Goal: Information Seeking & Learning: Learn about a topic

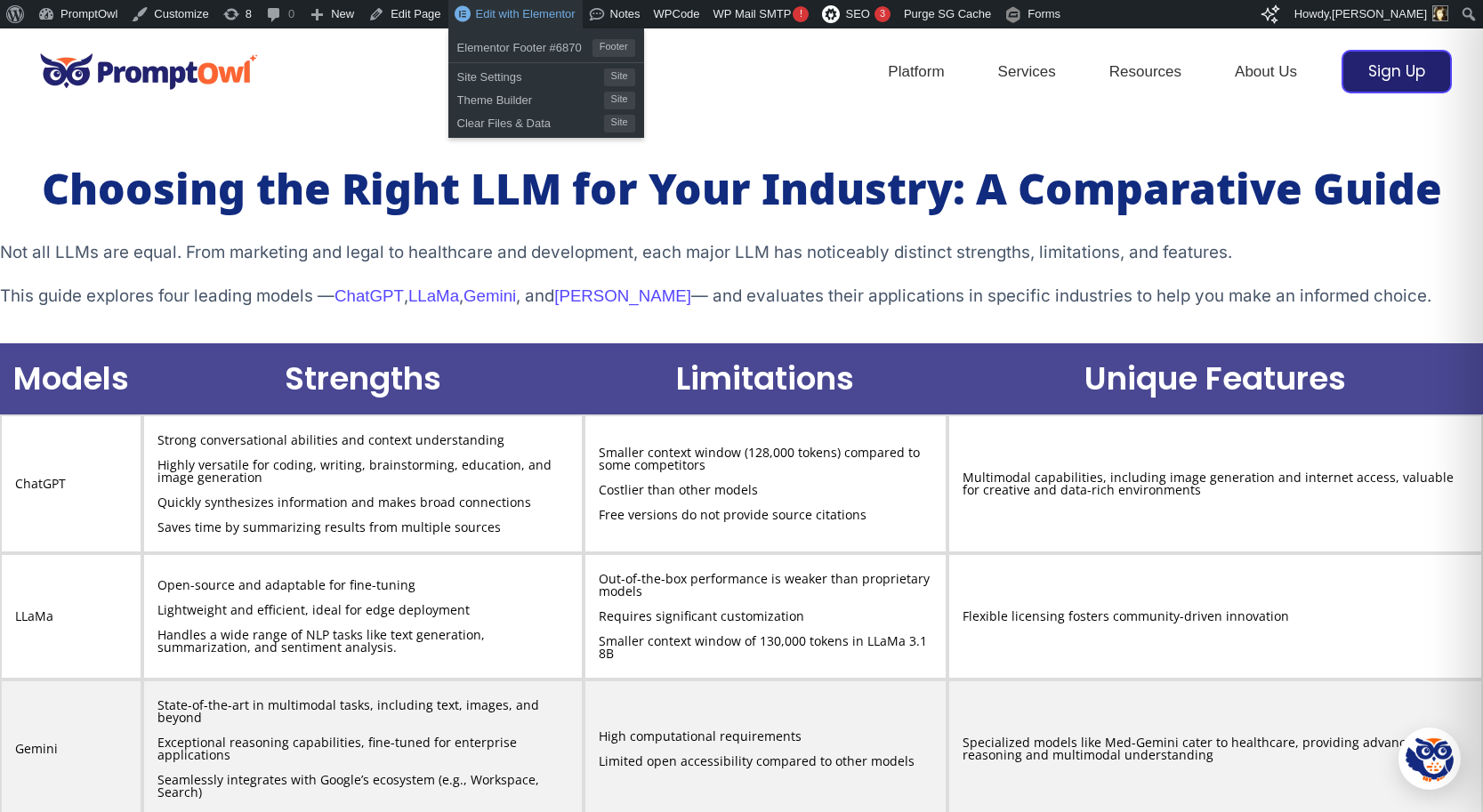
click at [520, 16] on span "Edit with Elementor" at bounding box center [526, 13] width 99 height 13
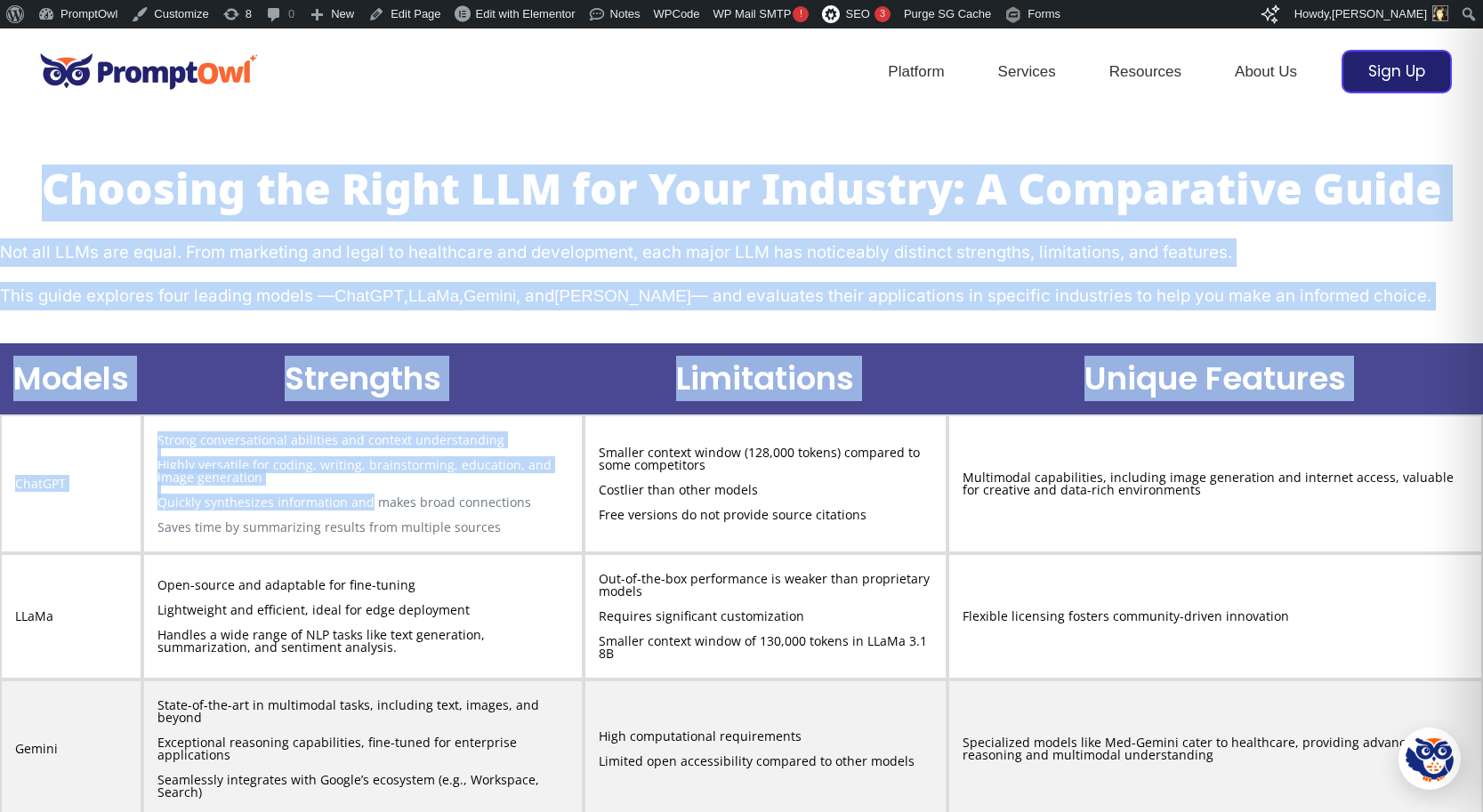
drag, startPoint x: 44, startPoint y: 189, endPoint x: 382, endPoint y: 548, distance: 493.1
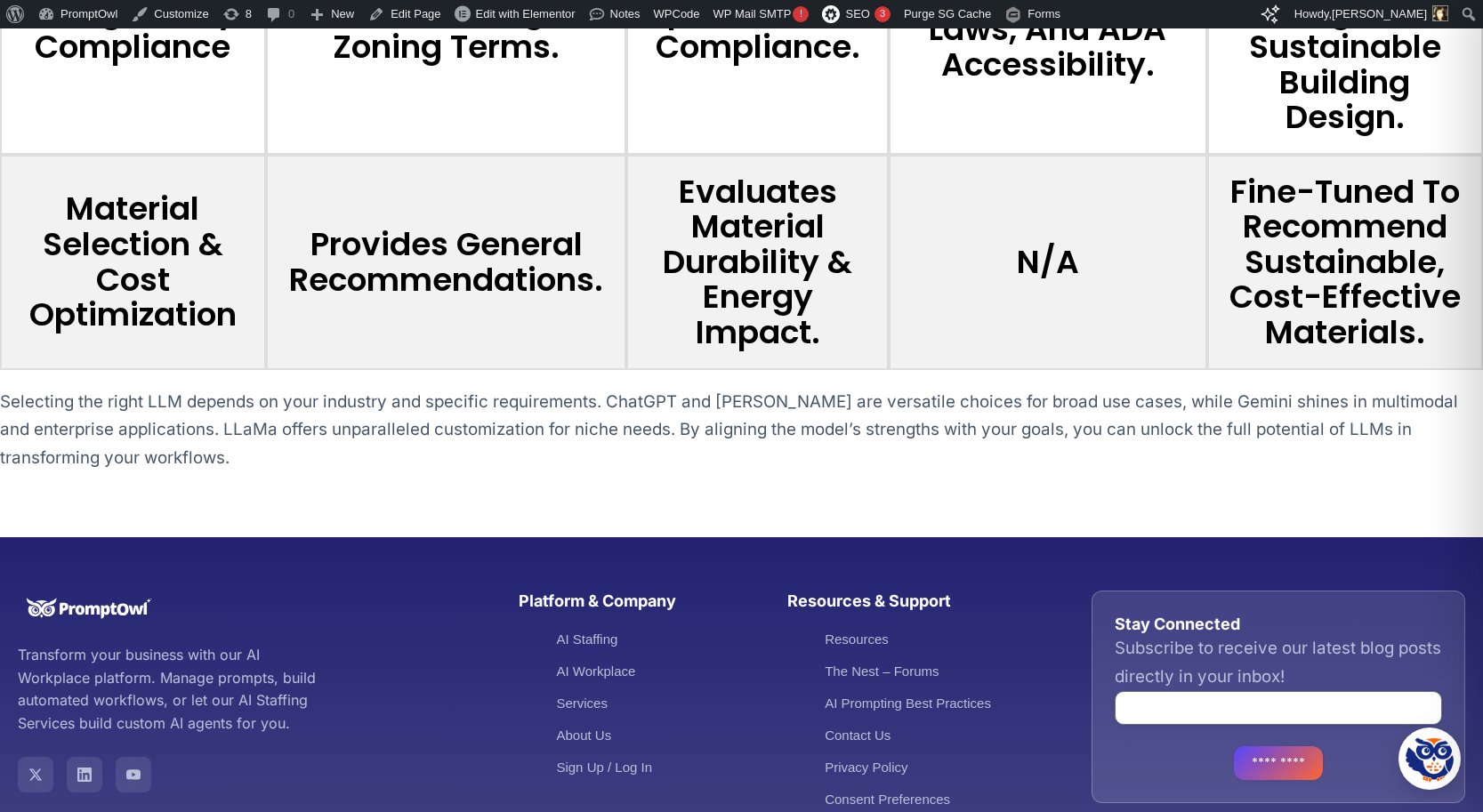
scroll to position [13272, 0]
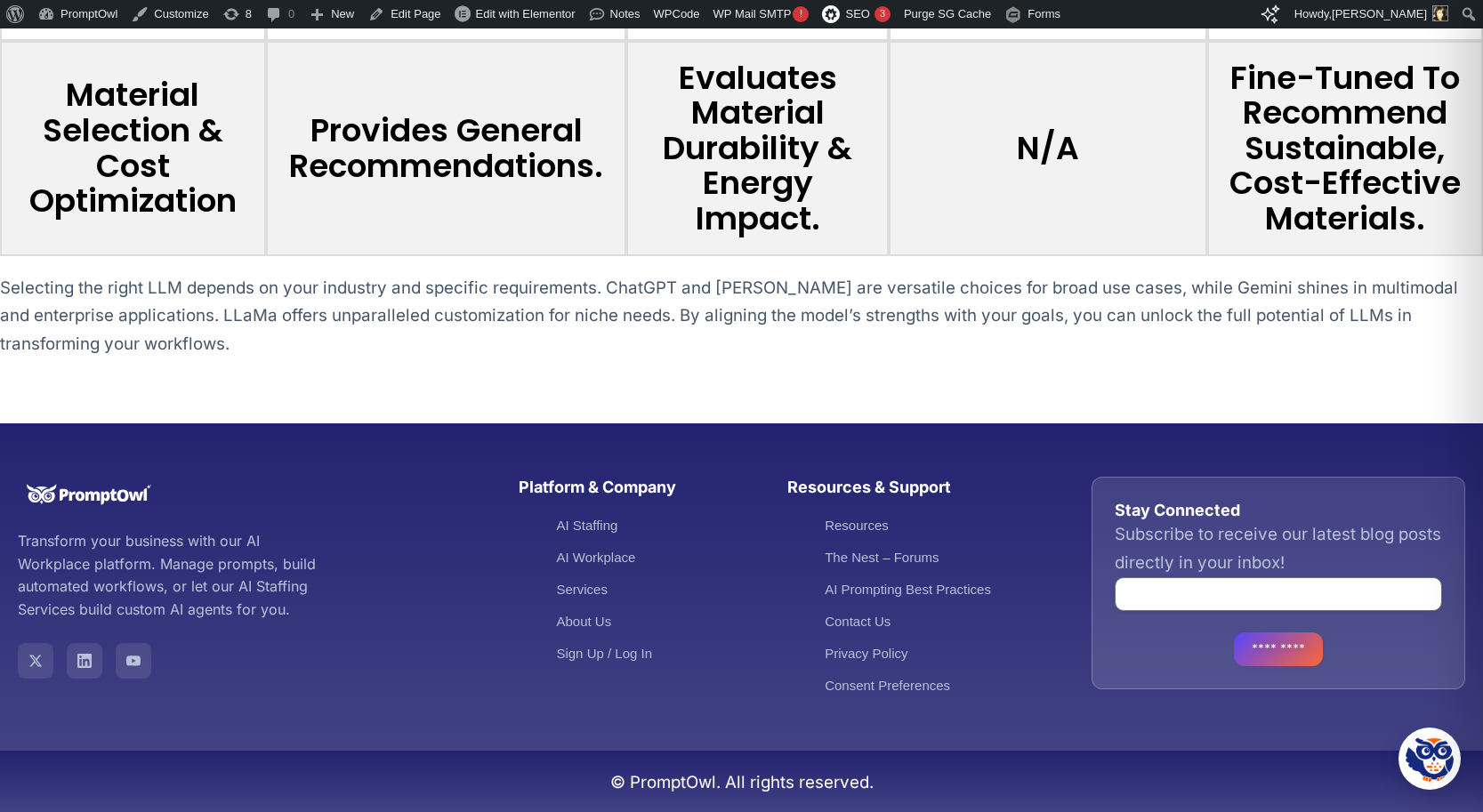
click at [218, 334] on p "Selecting the right LLM depends on your industry and specific requirements. Cha…" at bounding box center [742, 316] width 1483 height 84
click at [137, 353] on p "Selecting the right LLM depends on your industry and specific requirements. Cha…" at bounding box center [742, 316] width 1483 height 84
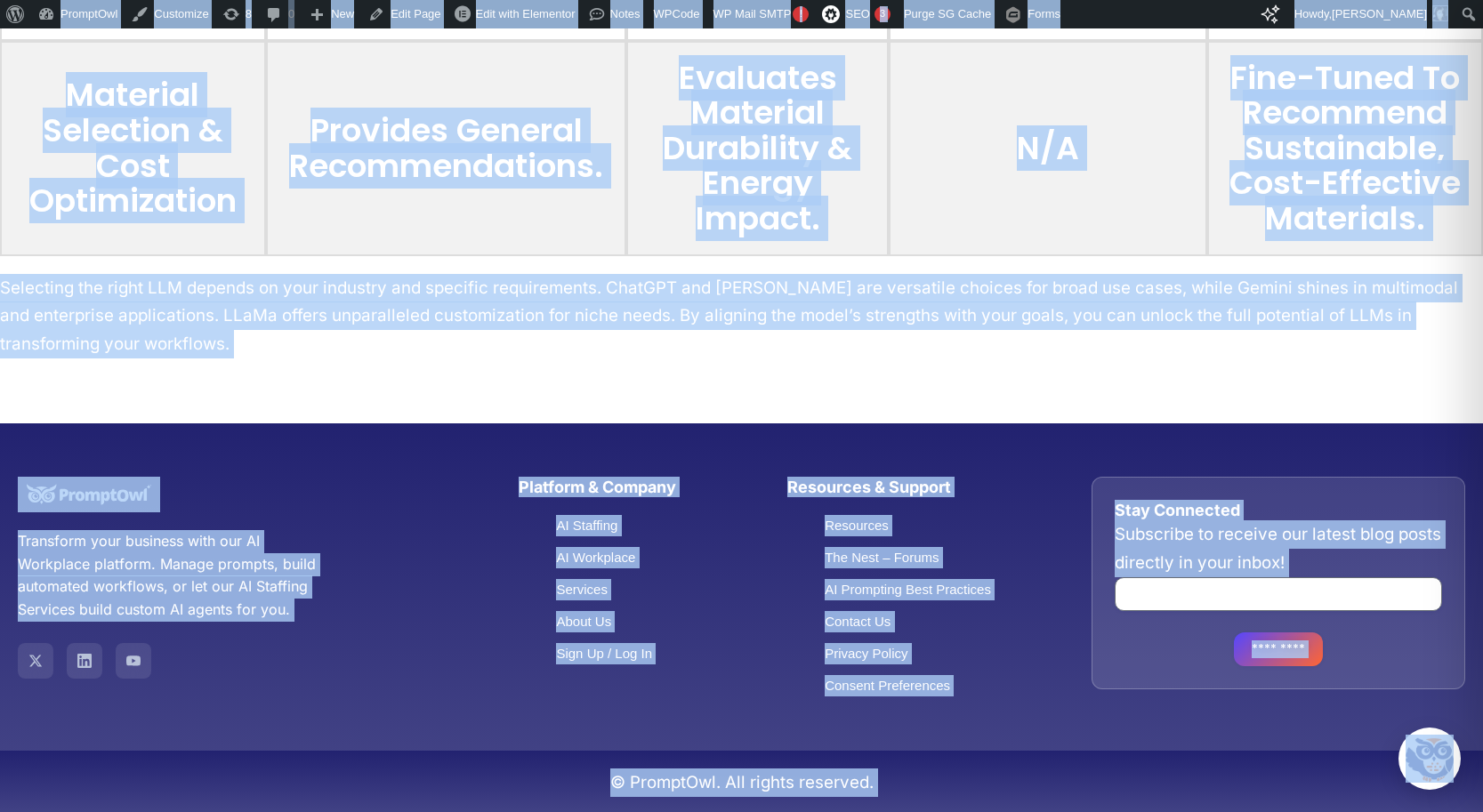
copy body "About WordPress About WordPress Get Involved WordPress.org Documentation Learn …"
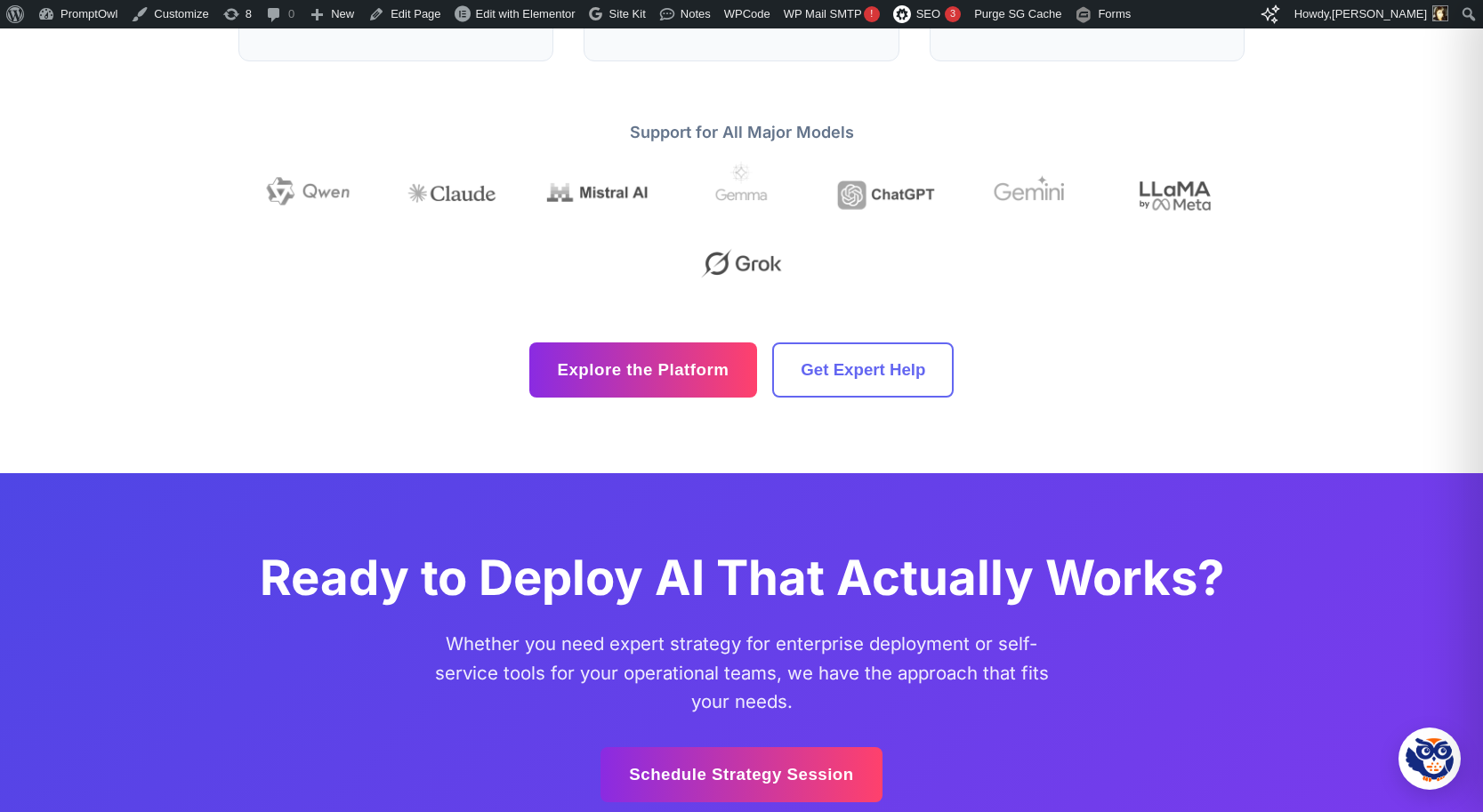
scroll to position [4683, 0]
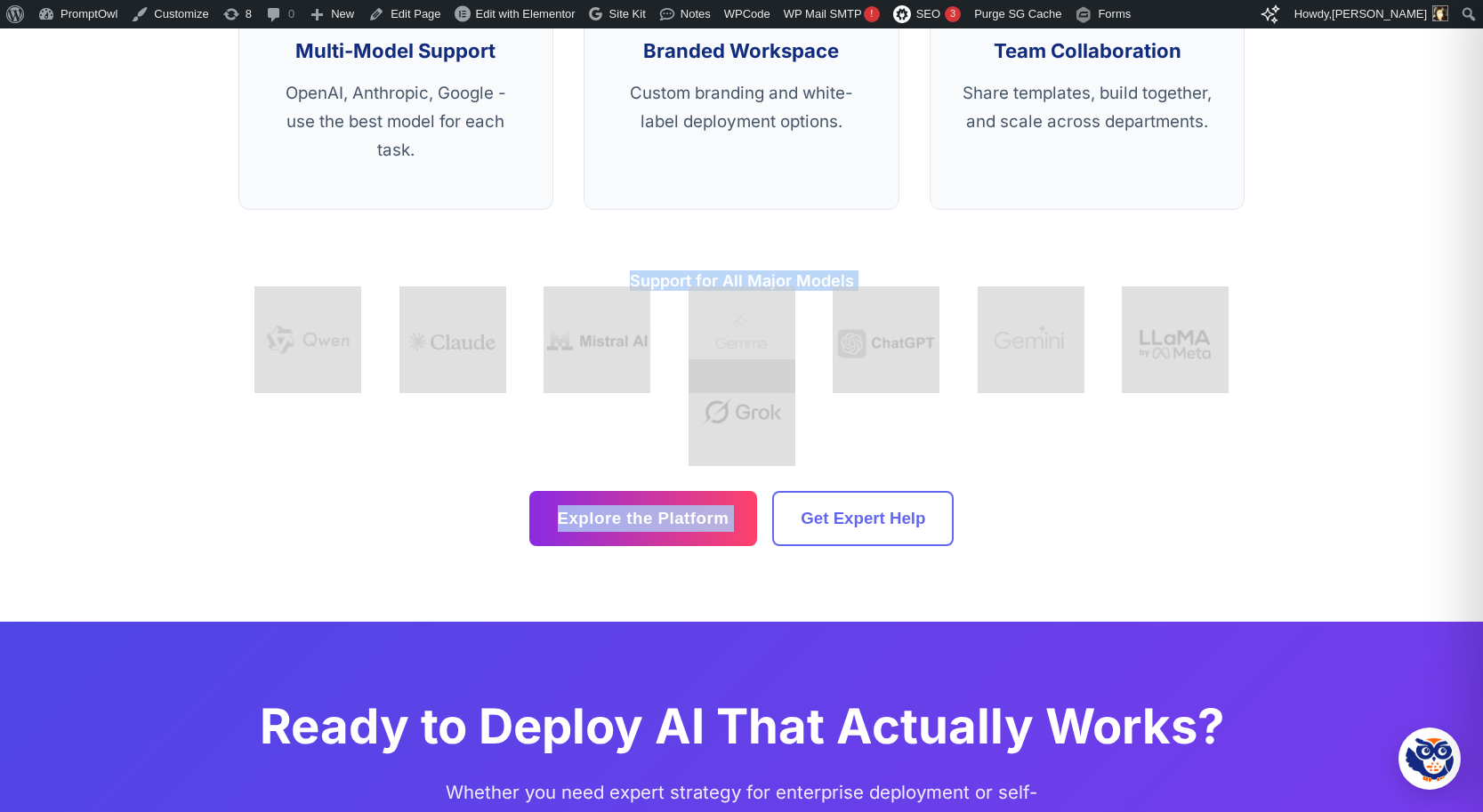
drag, startPoint x: 201, startPoint y: 246, endPoint x: 1150, endPoint y: 437, distance: 968.0
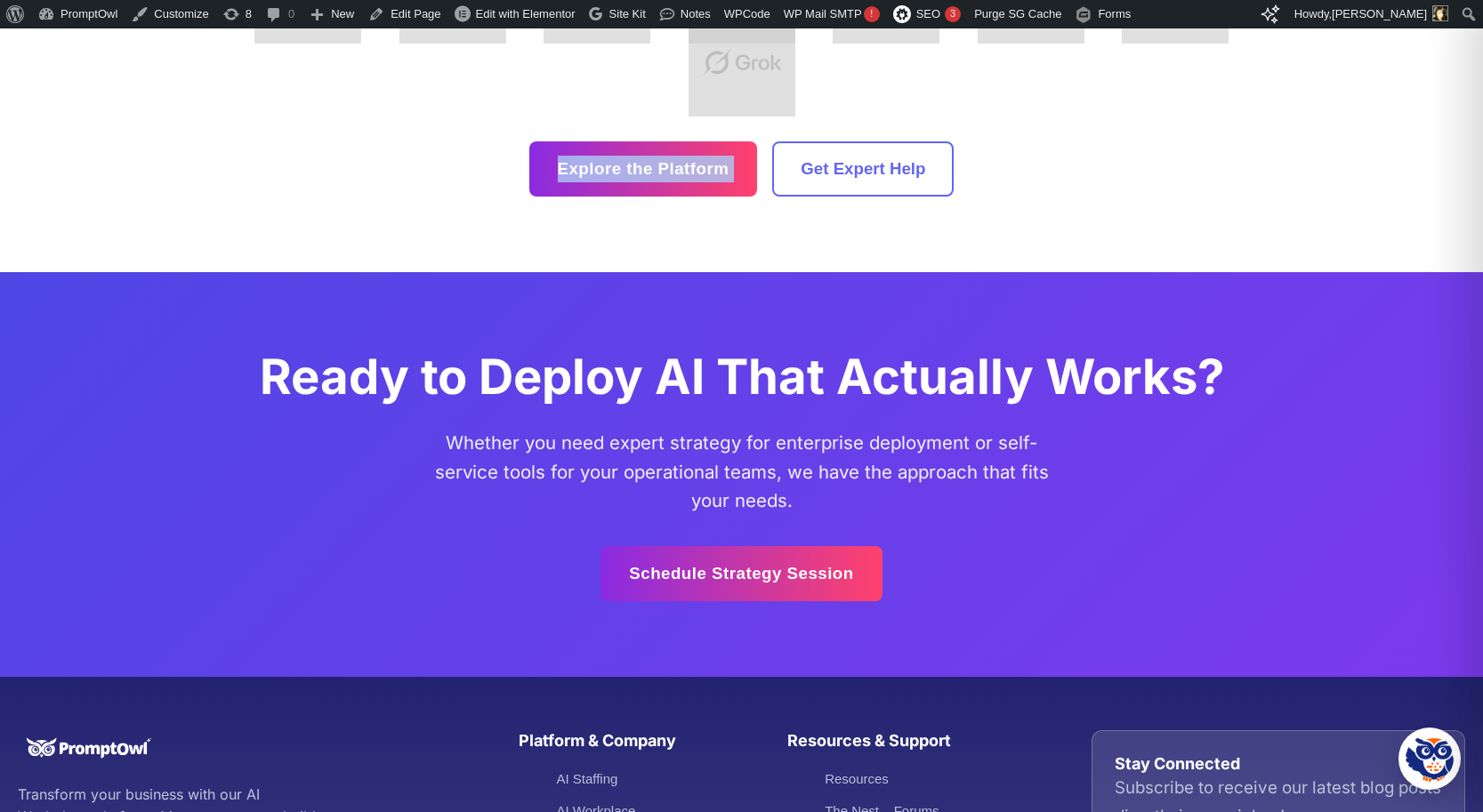
scroll to position [4904, 0]
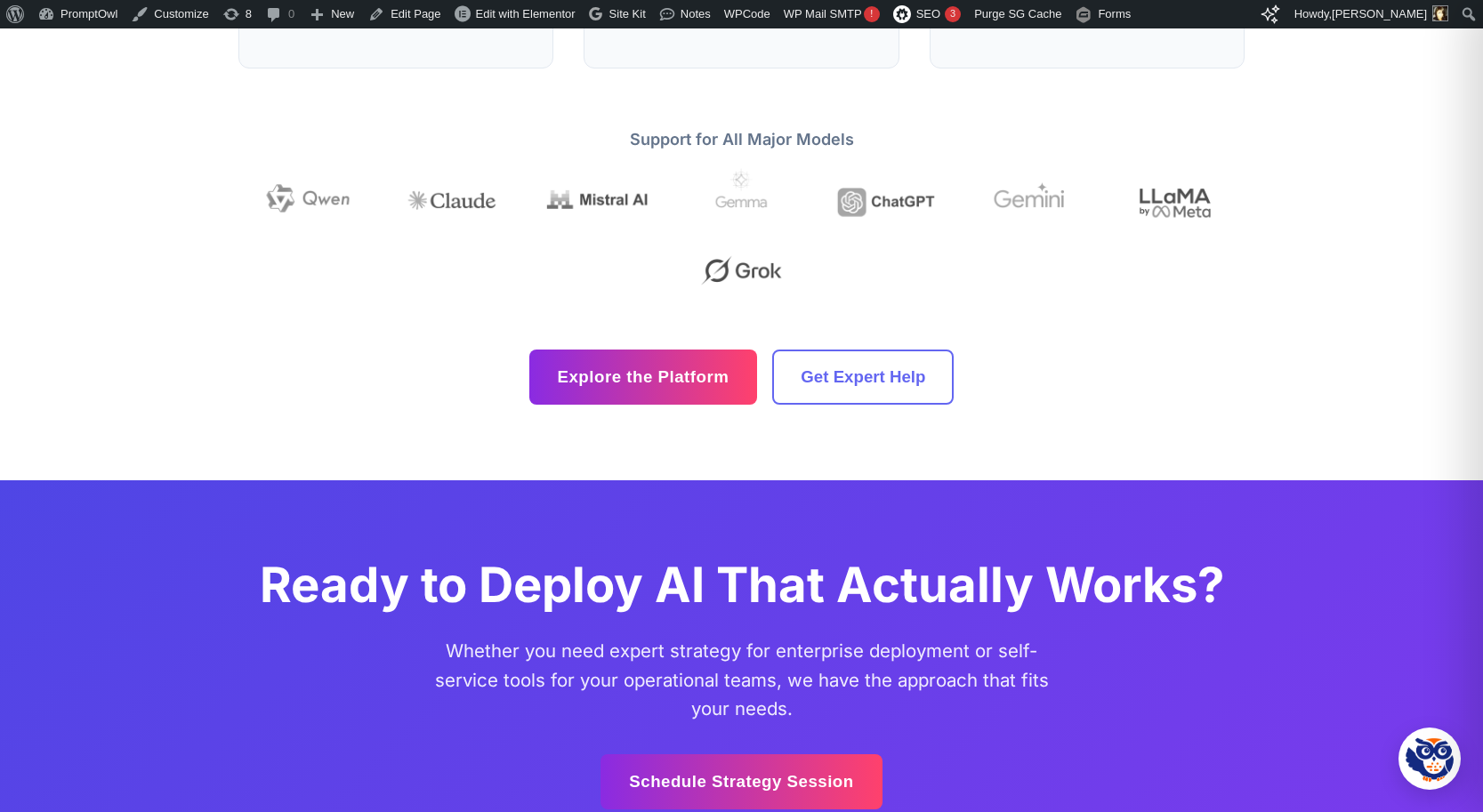
scroll to position [4823, 0]
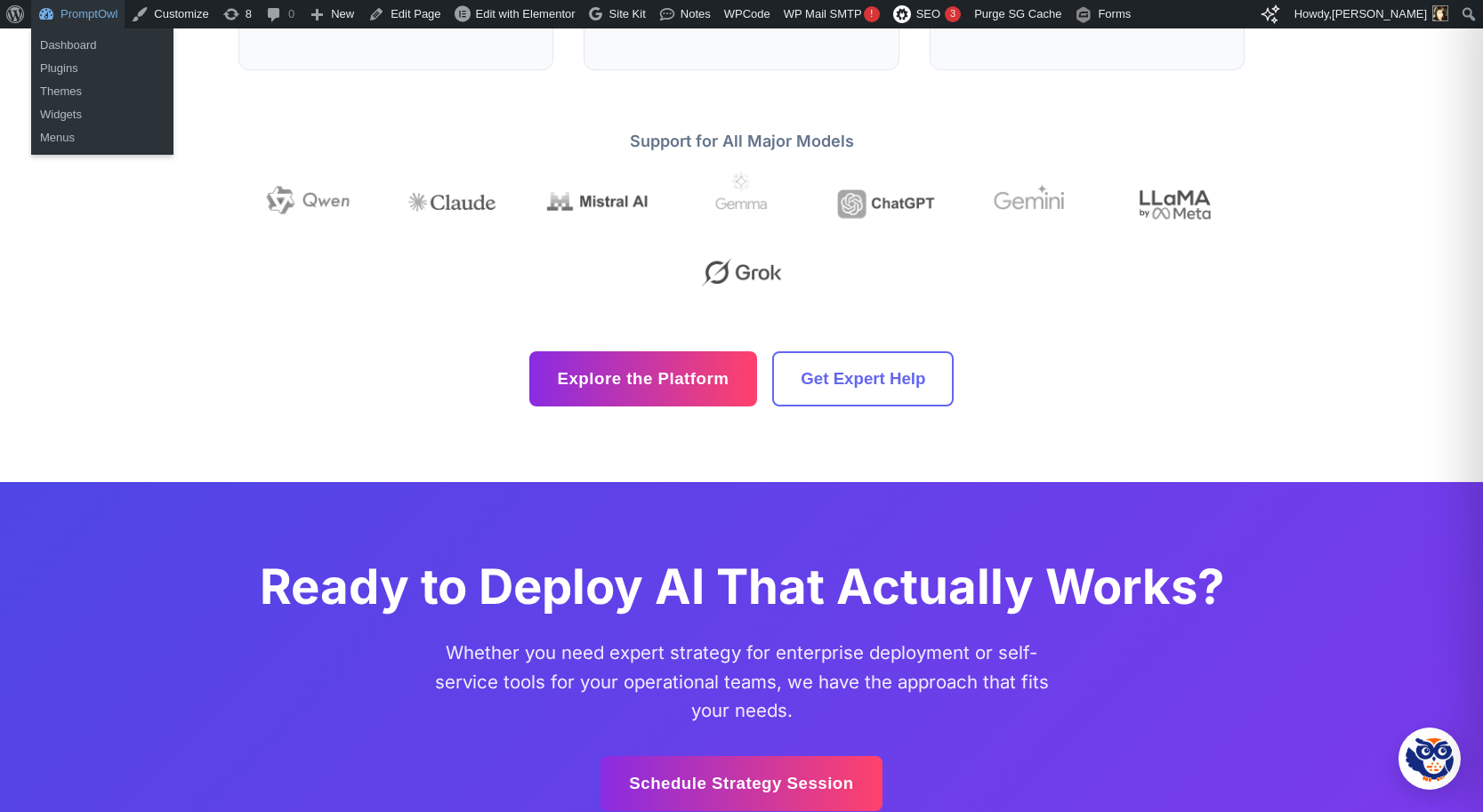
click at [94, 17] on link "PromptOwl" at bounding box center [78, 14] width 94 height 29
